Goal: Task Accomplishment & Management: Manage account settings

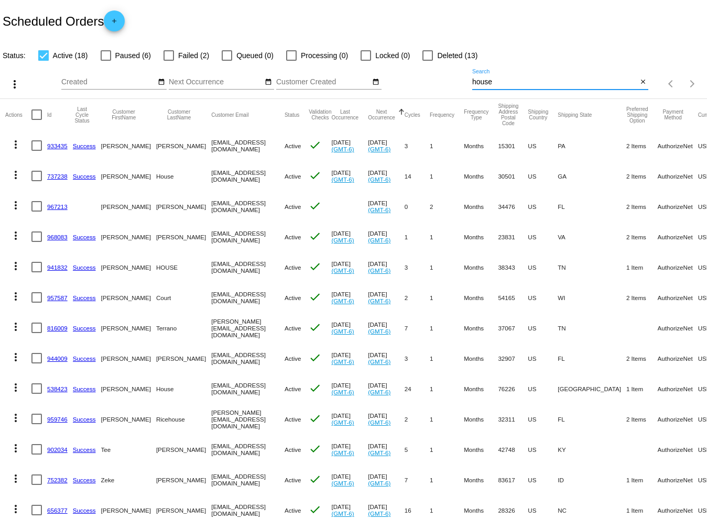
drag, startPoint x: 493, startPoint y: 77, endPoint x: 432, endPoint y: 73, distance: 61.4
click at [432, 73] on div "more_vert Aug Jan Feb Mar [DATE]" at bounding box center [353, 80] width 707 height 37
type input "[PERSON_NAME]"
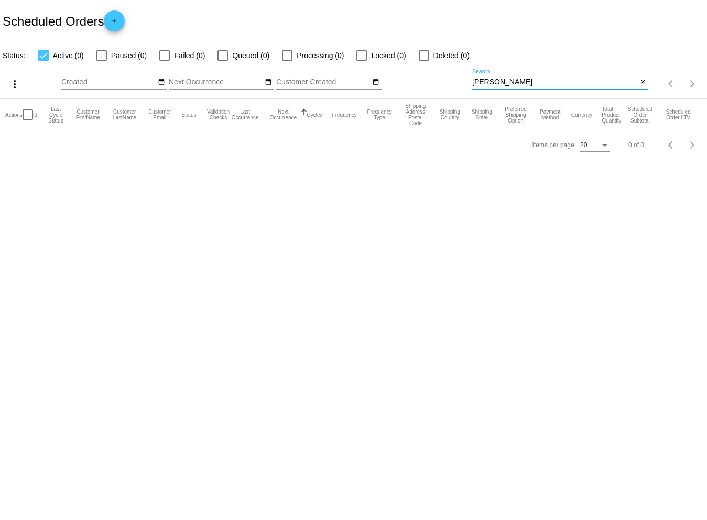
click at [420, 51] on div at bounding box center [424, 55] width 10 height 10
click at [423, 61] on input "Deleted (0)" at bounding box center [423, 61] width 1 height 1
checkbox input "true"
click at [164, 54] on div at bounding box center [164, 55] width 10 height 10
click at [164, 61] on input "Failed (0)" at bounding box center [164, 61] width 1 height 1
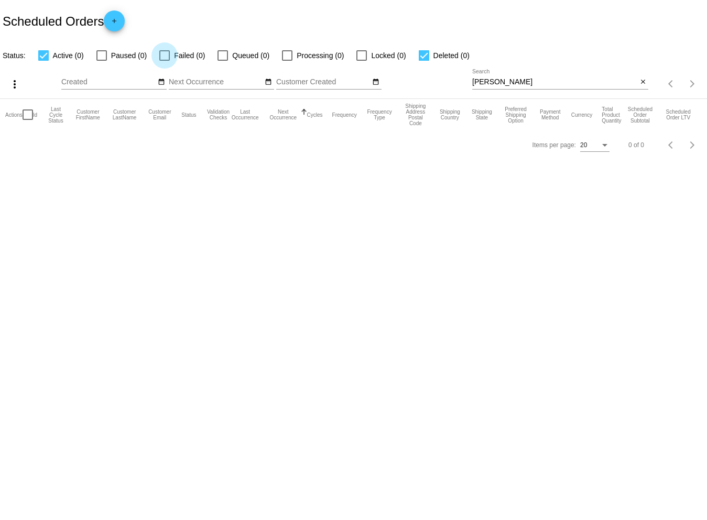
checkbox input "true"
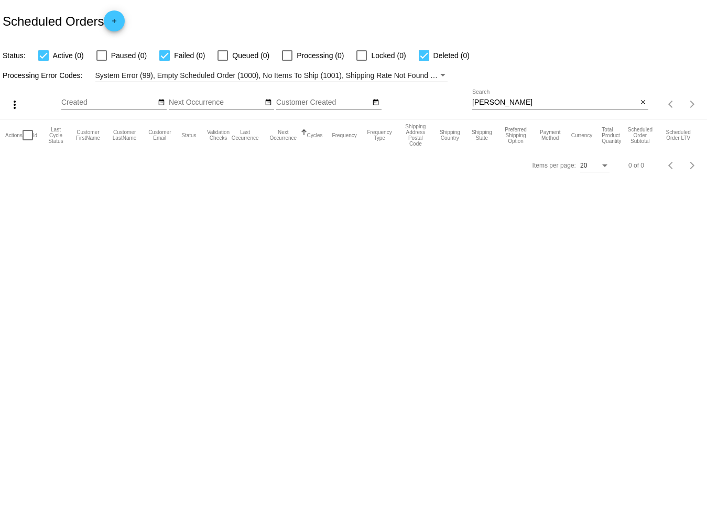
click at [100, 54] on app-dashboard-scheduled-orders "Scheduled Orders add Status: Active (0) Paused (0) Failed (0) Queued (0) Proces…" at bounding box center [353, 90] width 707 height 180
click at [100, 56] on div at bounding box center [101, 55] width 10 height 10
click at [101, 61] on input "Paused (0)" at bounding box center [101, 61] width 1 height 1
checkbox input "true"
drag, startPoint x: 497, startPoint y: 101, endPoint x: 575, endPoint y: 99, distance: 78.1
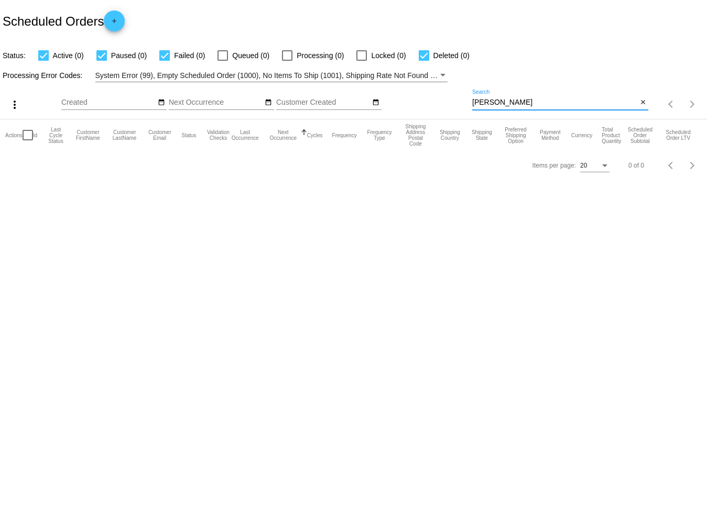
click at [575, 99] on input "[PERSON_NAME]" at bounding box center [554, 102] width 165 height 8
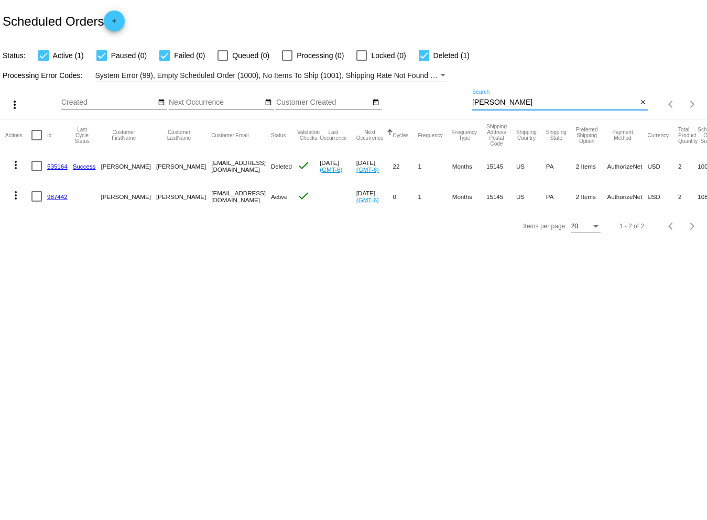
type input "[PERSON_NAME]"
